Goal: Check status: Check status

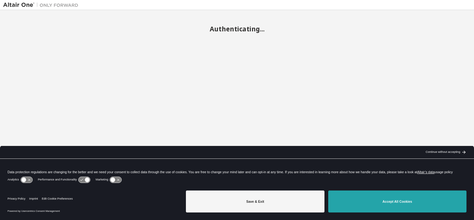
click at [361, 199] on button "Accept All Cookies" at bounding box center [397, 201] width 138 height 22
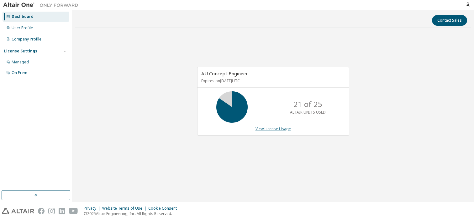
click at [274, 128] on link "View License Usage" at bounding box center [273, 128] width 35 height 5
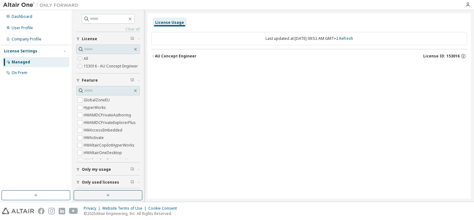
click at [153, 56] on icon "button" at bounding box center [153, 56] width 4 height 4
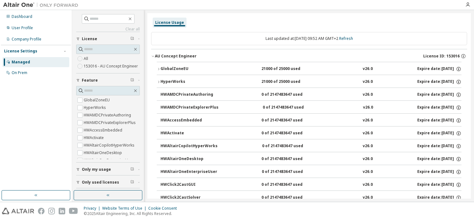
click at [158, 70] on icon "button" at bounding box center [159, 69] width 4 height 4
